Goal: Communication & Community: Ask a question

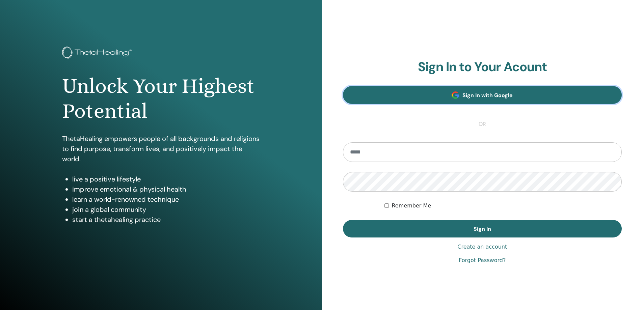
click at [482, 100] on link "Sign In with Google" at bounding box center [482, 95] width 279 height 18
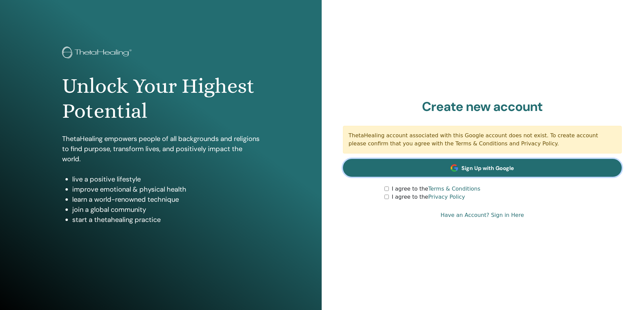
click at [492, 174] on link "Sign Up with Google" at bounding box center [482, 168] width 279 height 18
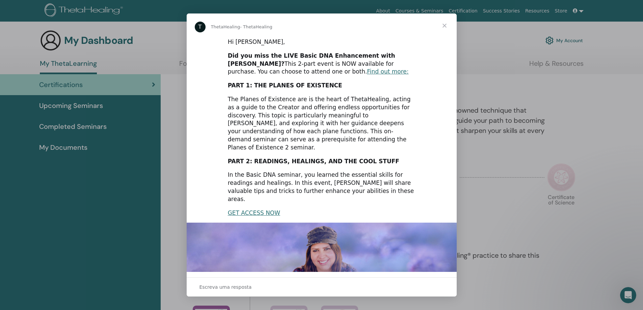
click at [448, 26] on span "Fechar" at bounding box center [444, 25] width 24 height 24
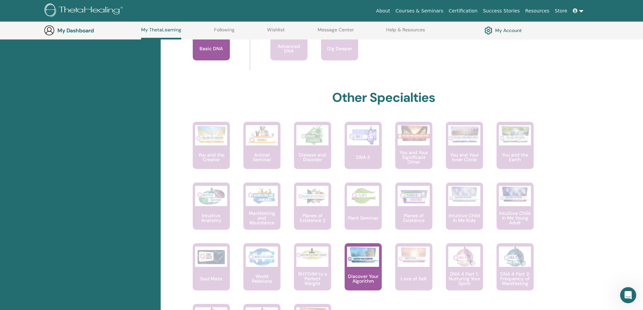
scroll to position [220, 0]
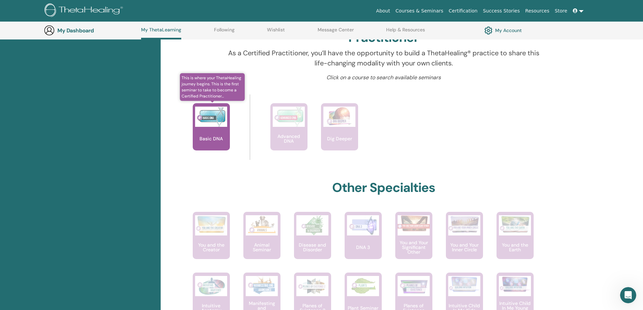
click at [208, 143] on div "Basic DNA" at bounding box center [211, 126] width 37 height 47
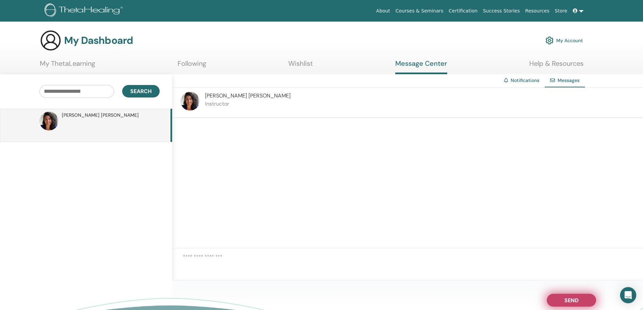
click at [581, 301] on button "Send" at bounding box center [571, 300] width 49 height 13
click at [234, 255] on textarea at bounding box center [413, 264] width 460 height 22
type textarea "**********"
click at [585, 298] on button "Send" at bounding box center [571, 300] width 49 height 13
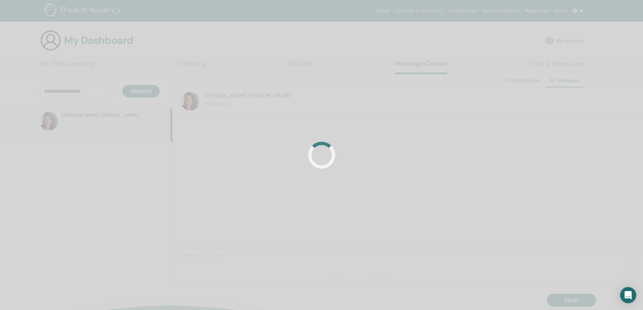
scroll to position [0, 0]
